Goal: Navigation & Orientation: Find specific page/section

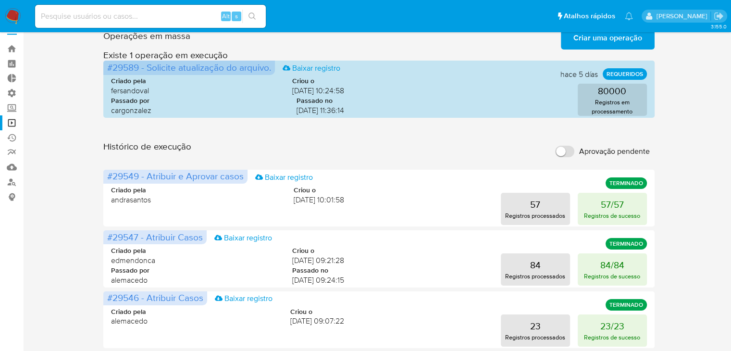
scroll to position [14, 0]
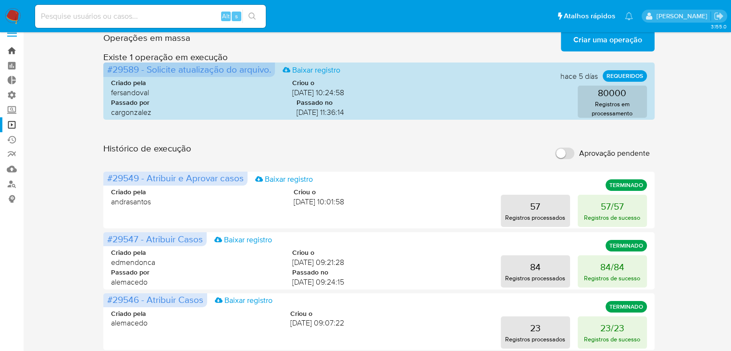
click at [12, 48] on link "Bandeja" at bounding box center [57, 50] width 114 height 15
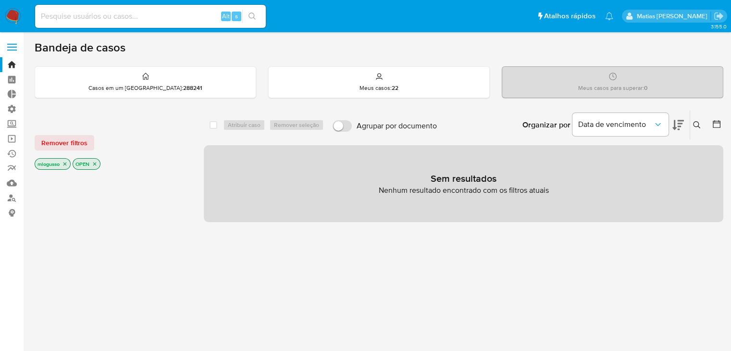
click at [65, 166] on icon "close-filter" at bounding box center [65, 164] width 6 height 6
